Goal: Check status

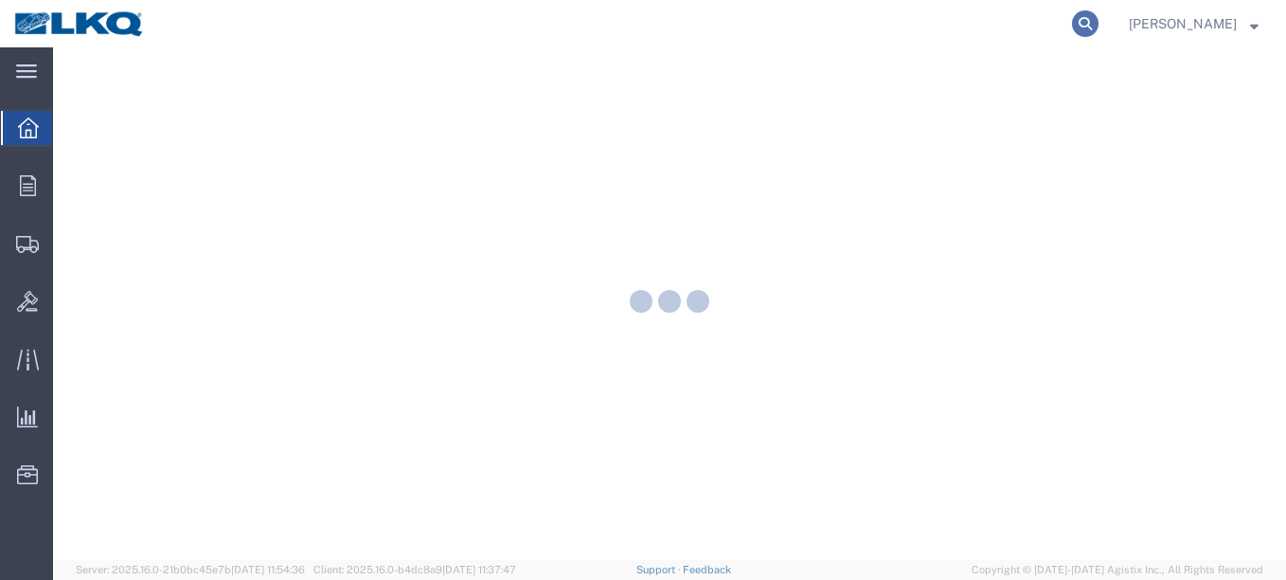
click at [1072, 20] on icon at bounding box center [1085, 23] width 27 height 27
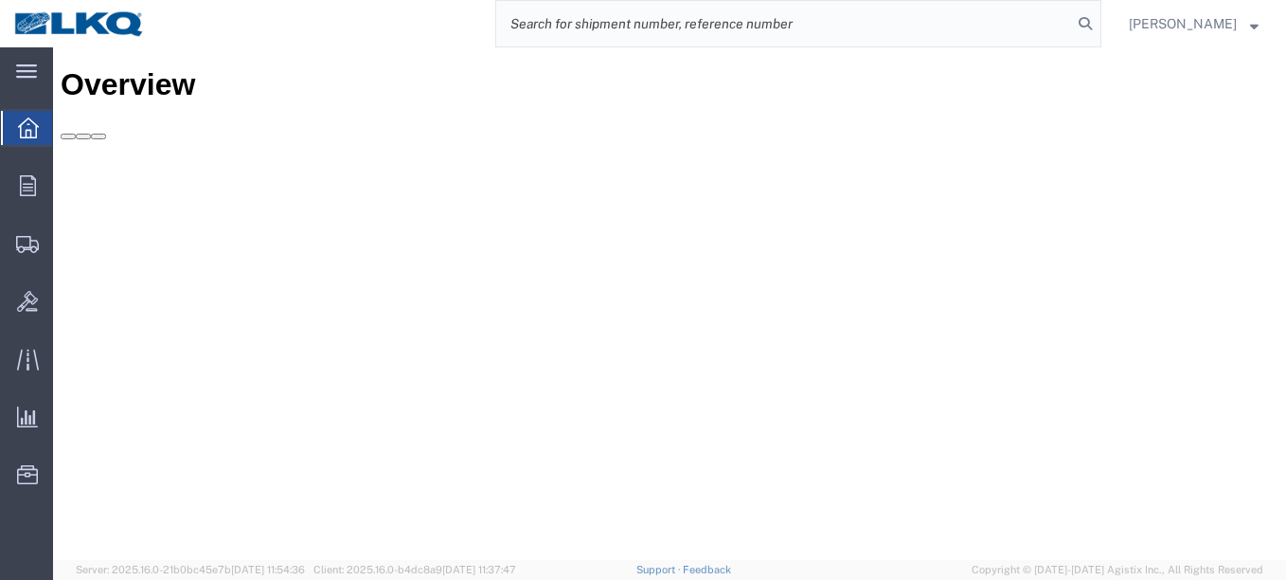
click at [973, 34] on input "search" at bounding box center [784, 23] width 576 height 45
paste input "RP36063-1"
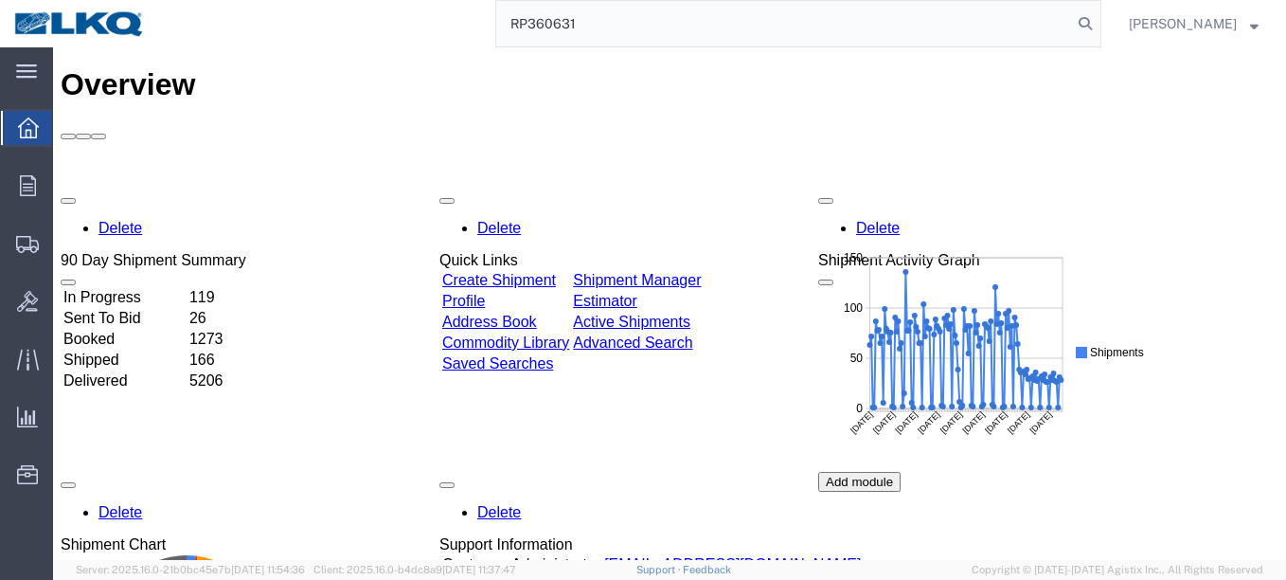
type input "RP360631"
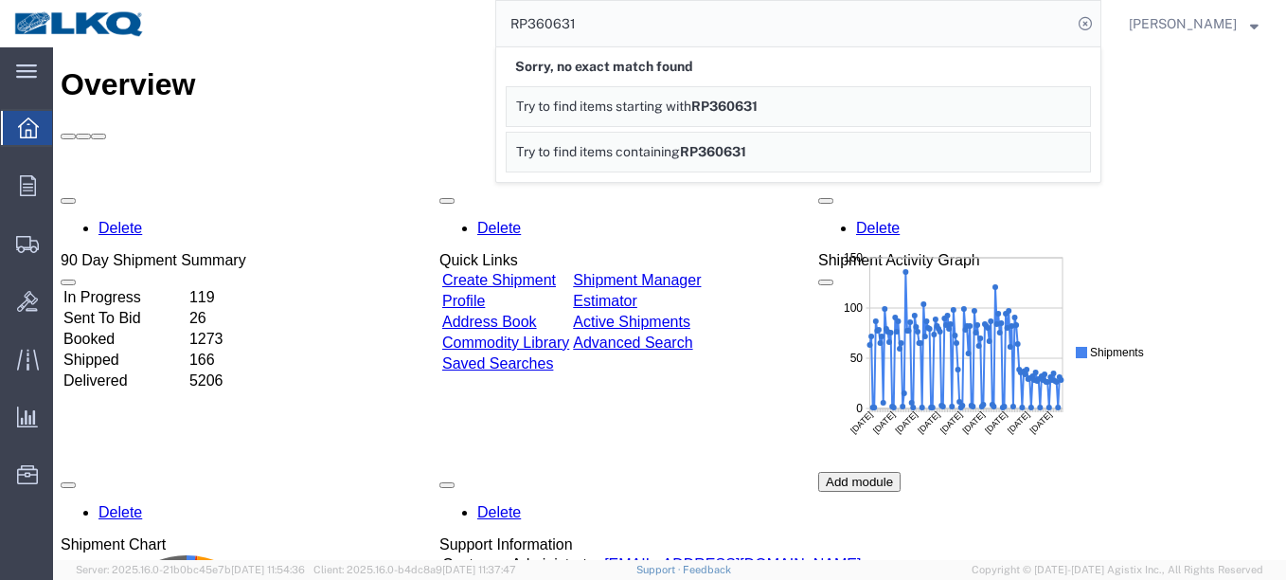
click at [376, 35] on div "RP360631 Sorry, no exact match found Try to find items starting with RP360631 T…" at bounding box center [630, 23] width 942 height 47
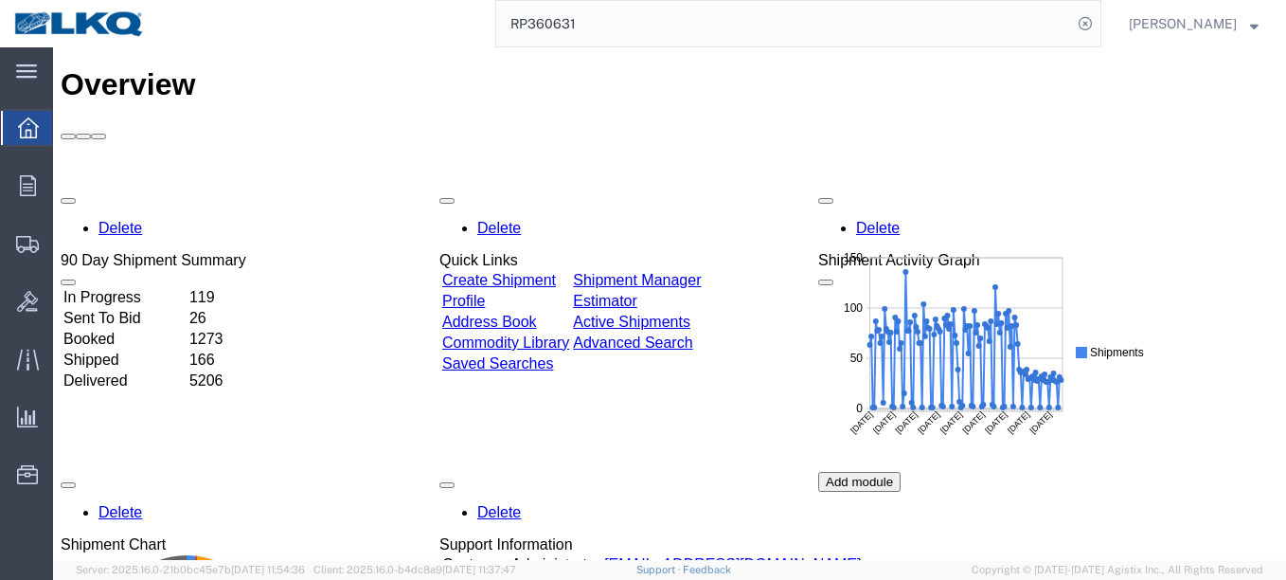
click at [643, 41] on input "RP360631" at bounding box center [784, 23] width 576 height 45
click at [1072, 17] on icon at bounding box center [1085, 23] width 27 height 27
paste input "56282937"
type input "56282937"
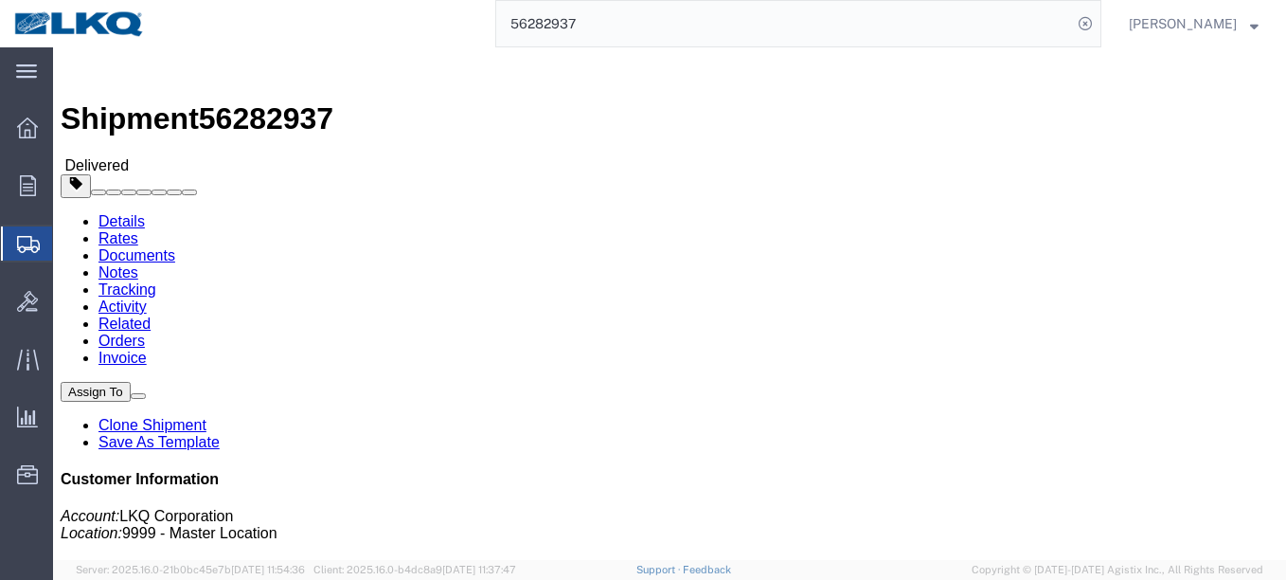
click link "Rates"
